Goal: Find specific page/section: Find specific page/section

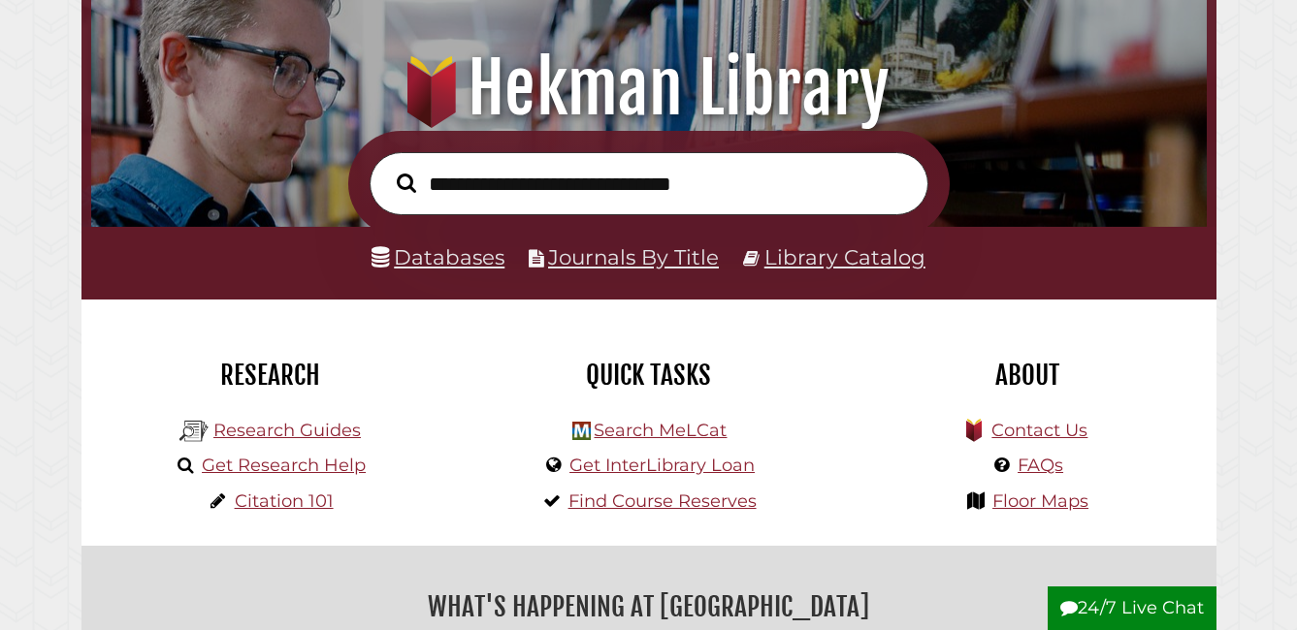
scroll to position [194, 0]
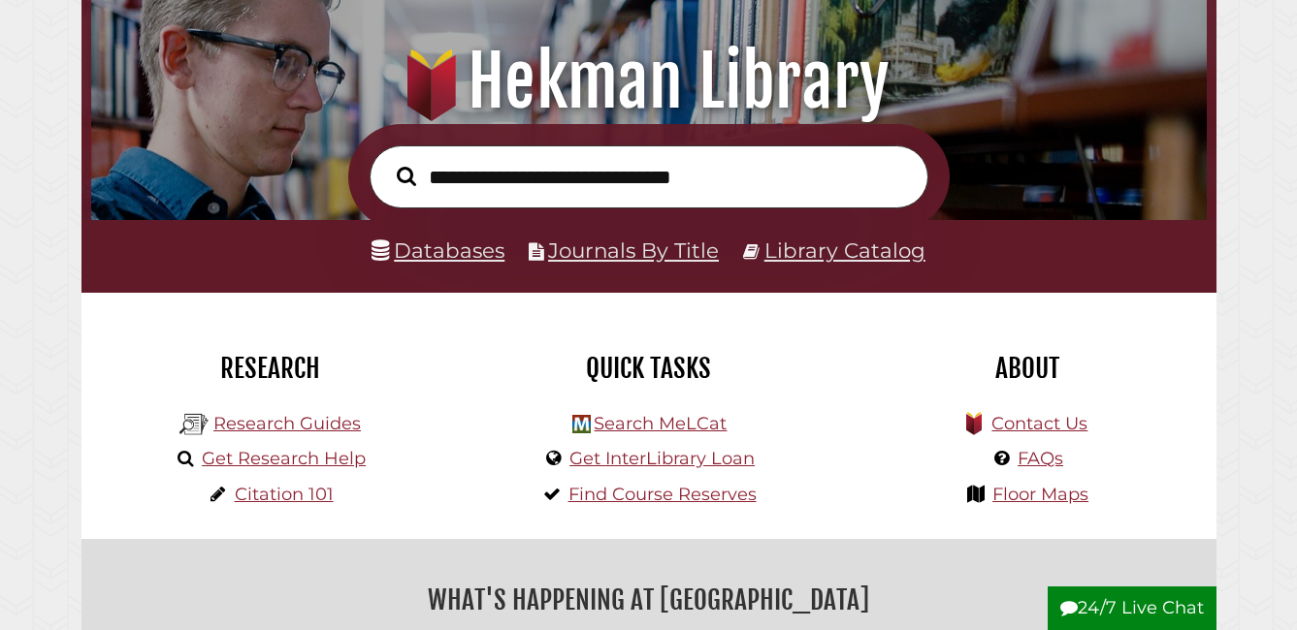
click at [592, 183] on input "text" at bounding box center [648, 176] width 559 height 62
click at [328, 422] on link "Research Guides" at bounding box center [286, 423] width 147 height 21
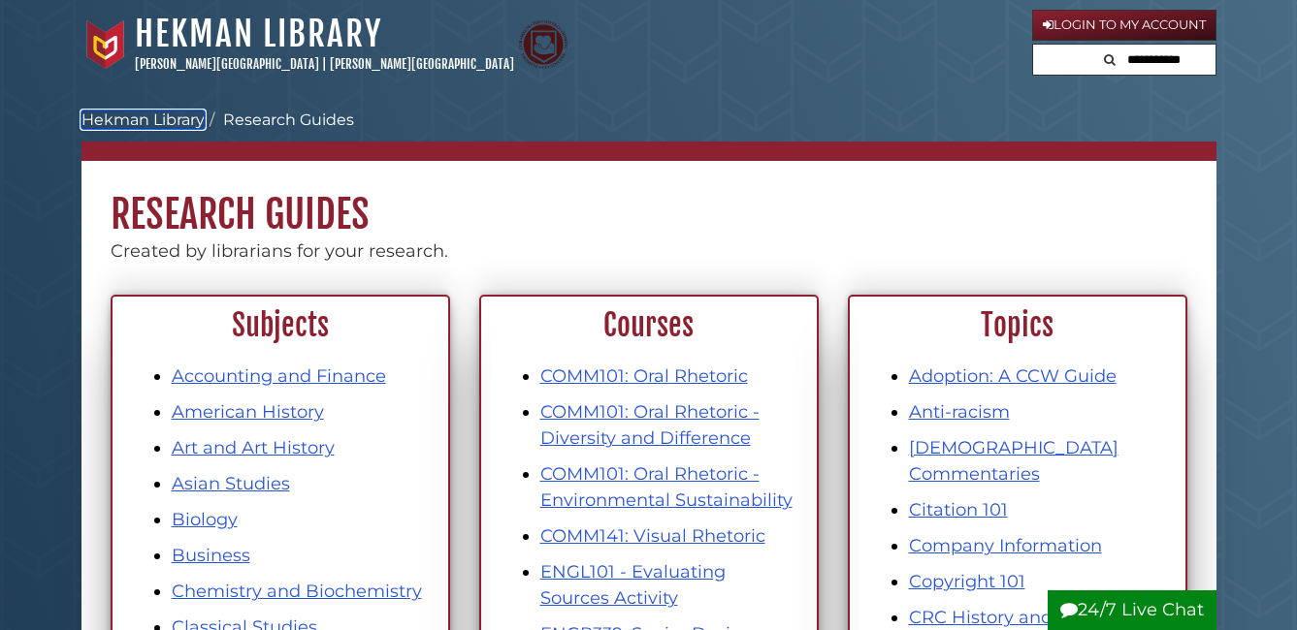
click at [164, 112] on link "Hekman Library" at bounding box center [142, 120] width 123 height 18
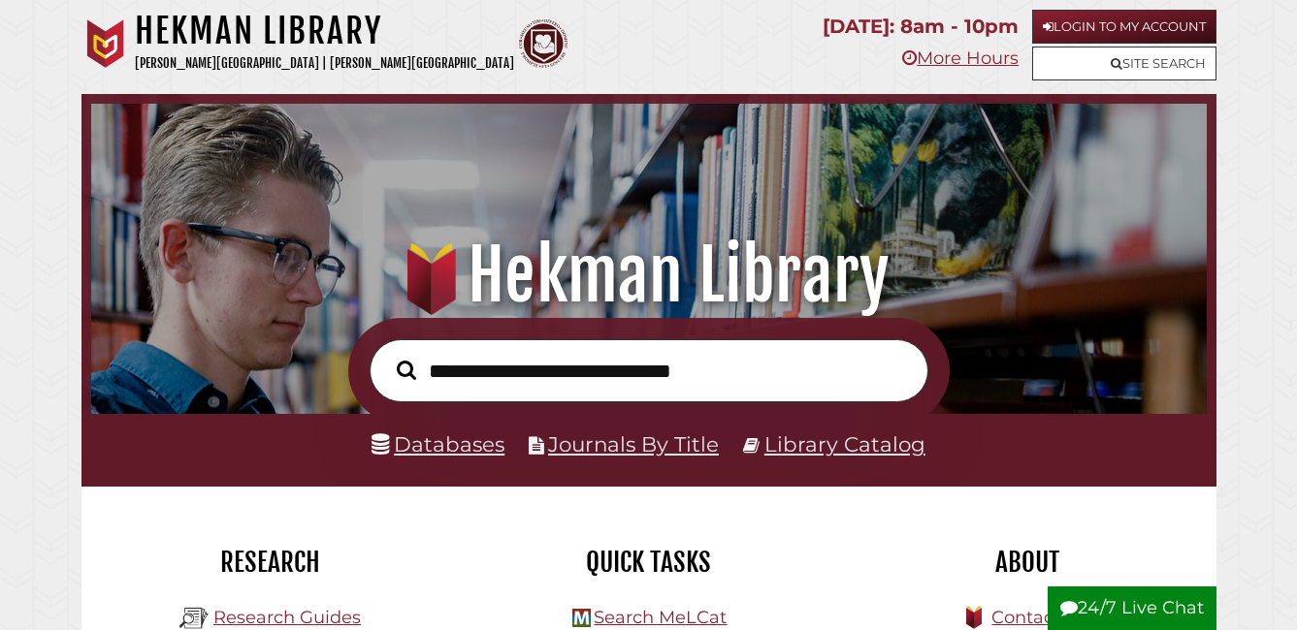
scroll to position [368, 1105]
click at [453, 371] on input "text" at bounding box center [648, 370] width 559 height 62
type input "*********"
click at [387, 355] on button "Search" at bounding box center [406, 370] width 39 height 30
